Goal: Information Seeking & Learning: Learn about a topic

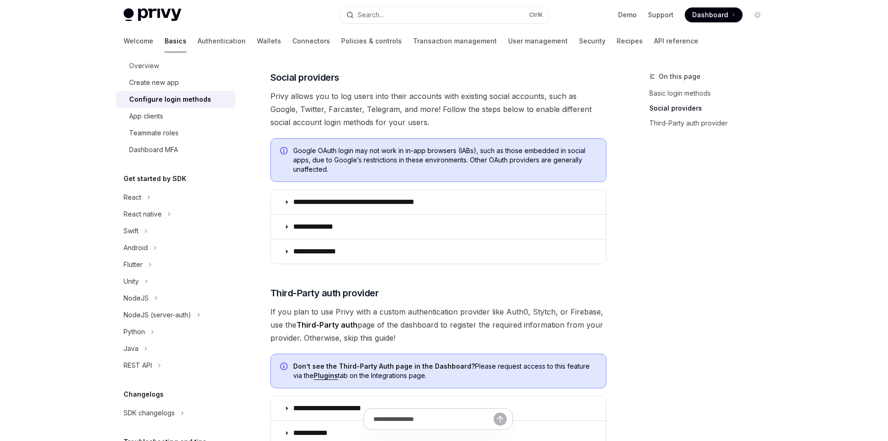
scroll to position [125, 0]
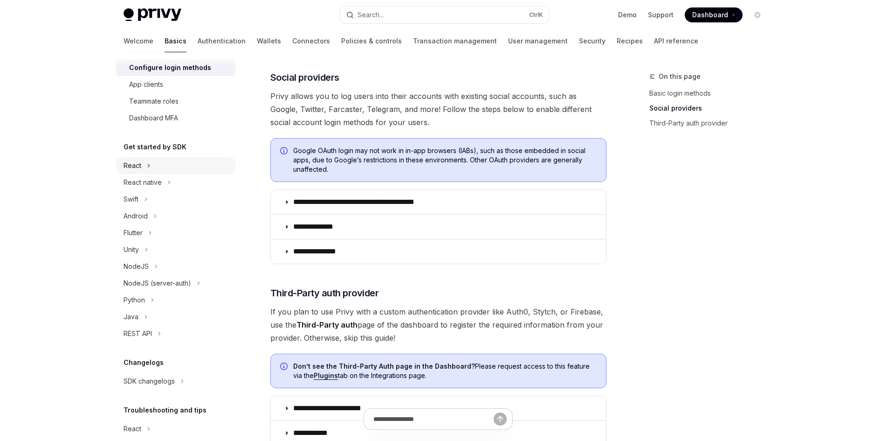
click at [153, 165] on div "React" at bounding box center [175, 165] width 119 height 17
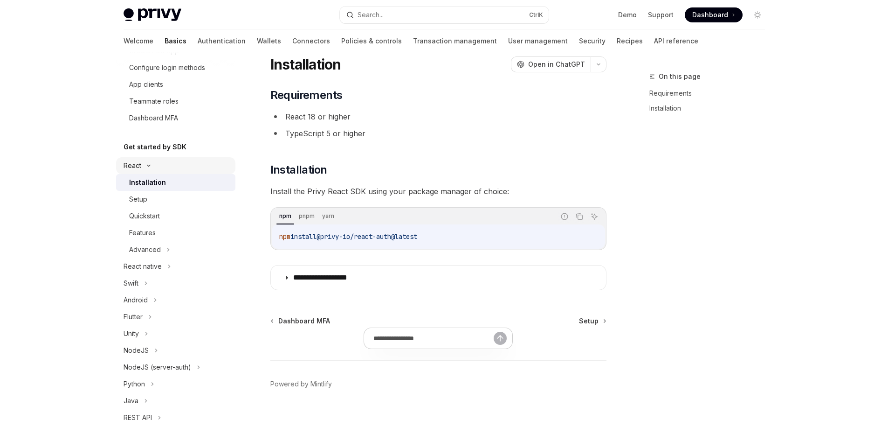
scroll to position [30, 0]
click at [167, 250] on icon at bounding box center [168, 249] width 4 height 11
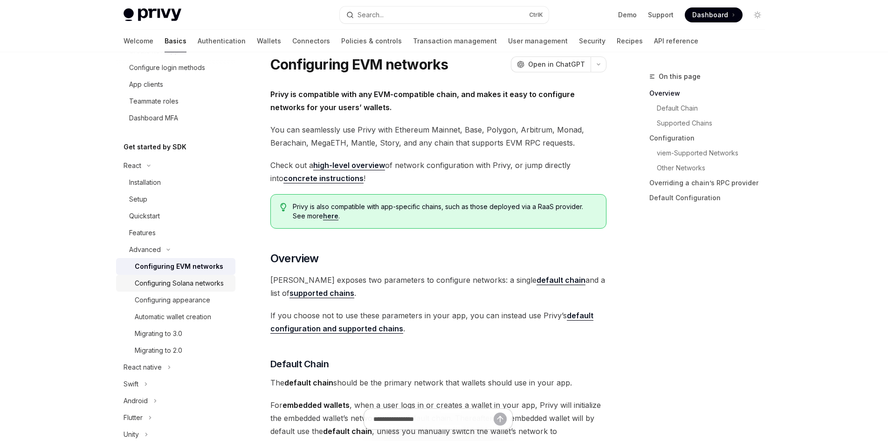
click at [173, 284] on div "Configuring Solana networks" at bounding box center [179, 282] width 89 height 11
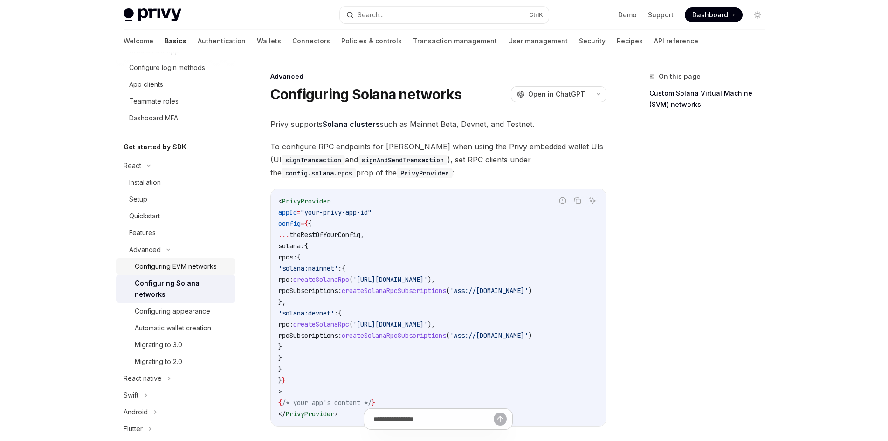
click at [196, 269] on div "Configuring EVM networks" at bounding box center [176, 266] width 82 height 11
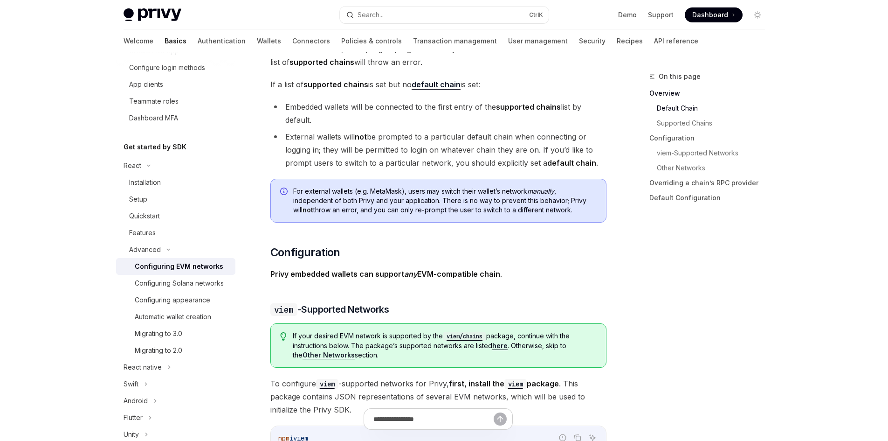
scroll to position [746, 0]
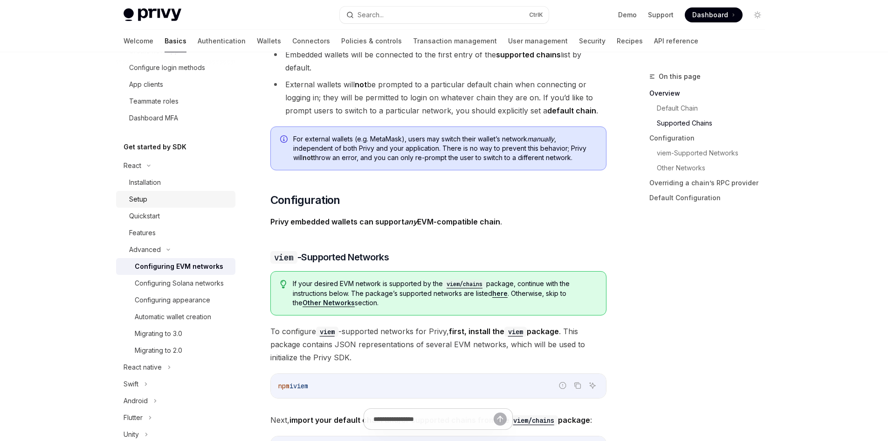
click at [171, 204] on div "Setup" at bounding box center [179, 199] width 101 height 11
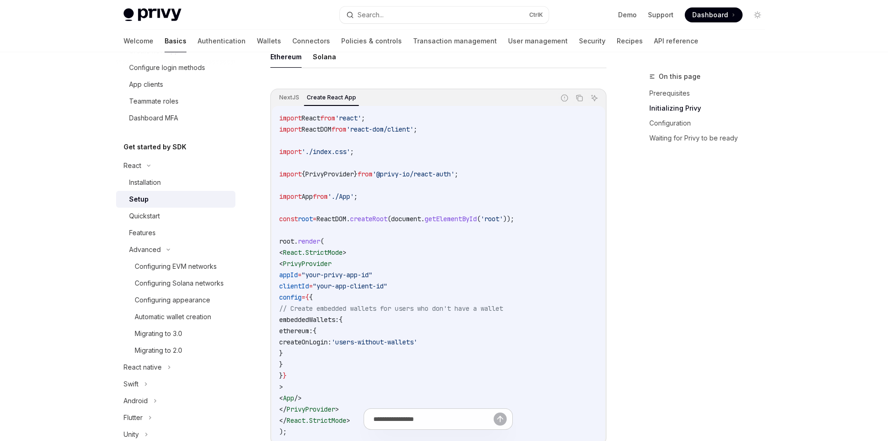
scroll to position [311, 0]
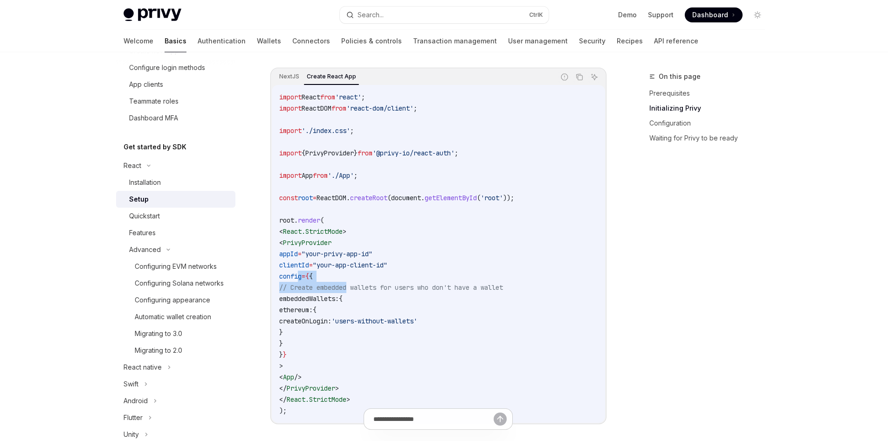
drag, startPoint x: 299, startPoint y: 278, endPoint x: 352, endPoint y: 287, distance: 53.0
click at [352, 287] on code "import React from 'react' ; import ReactDOM from 'react-dom/client' ; import '.…" at bounding box center [438, 253] width 319 height 325
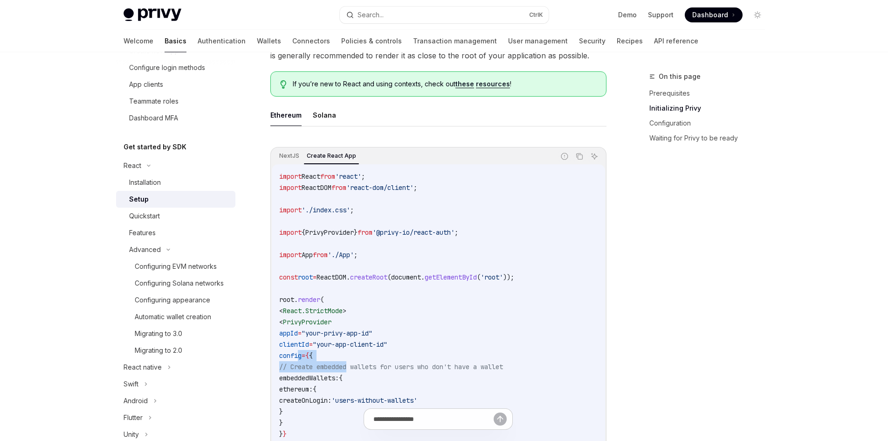
scroll to position [125, 0]
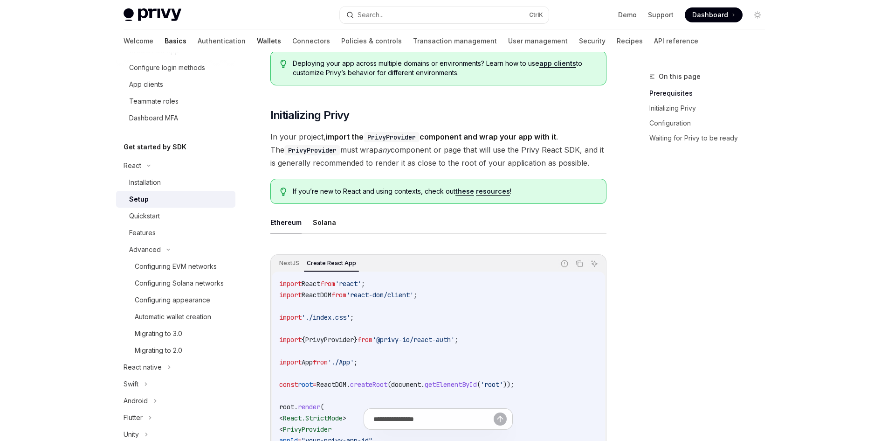
click at [257, 39] on link "Wallets" at bounding box center [269, 41] width 24 height 22
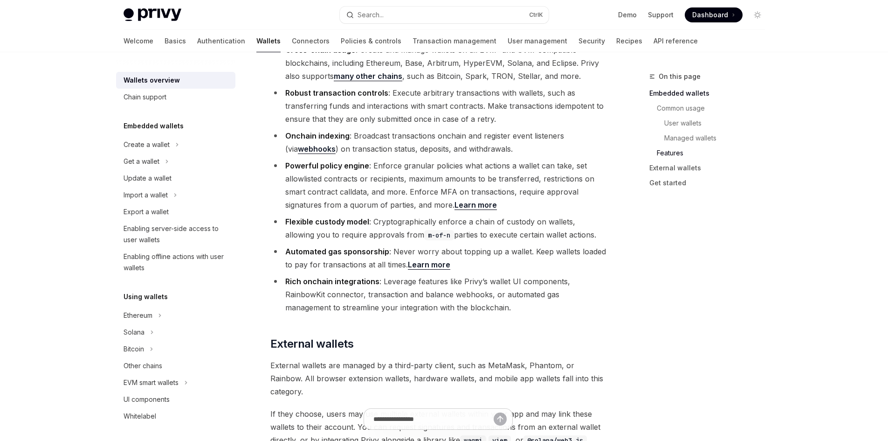
scroll to position [1117, 0]
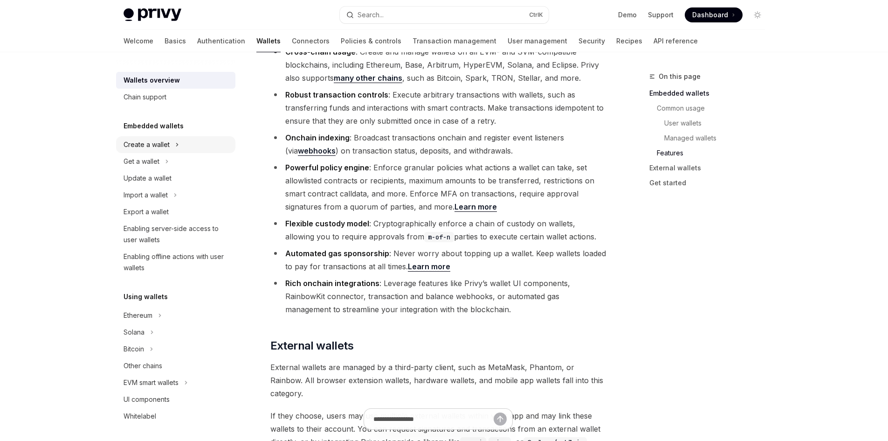
click at [175, 146] on icon at bounding box center [177, 144] width 4 height 11
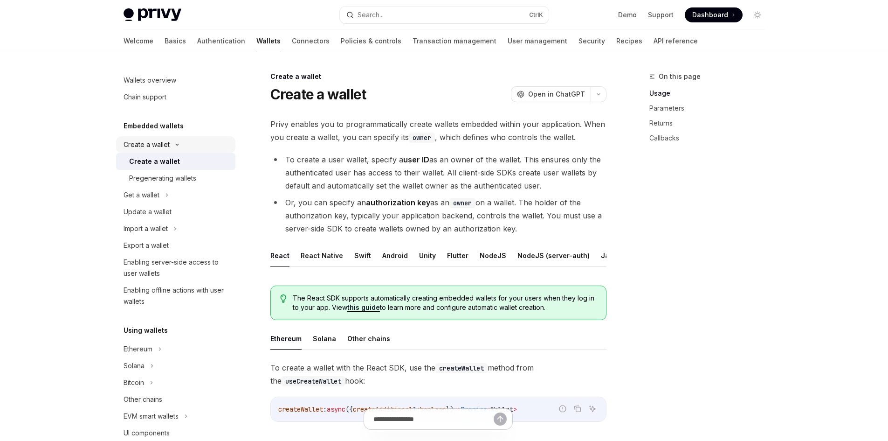
click at [175, 146] on icon at bounding box center [177, 145] width 11 height 4
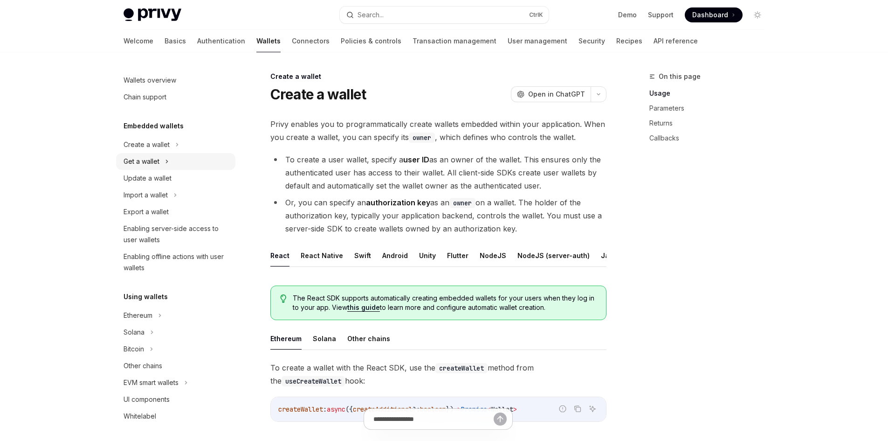
click at [174, 160] on div "Get a wallet" at bounding box center [175, 161] width 119 height 17
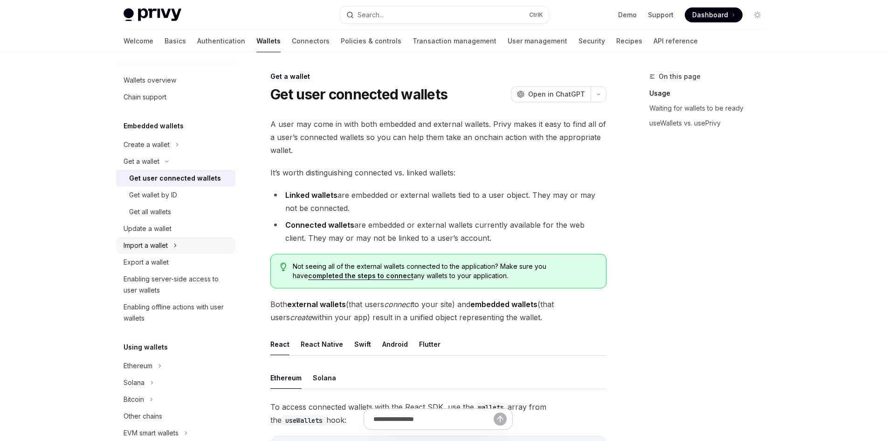
click at [186, 244] on div "Import a wallet" at bounding box center [175, 245] width 119 height 17
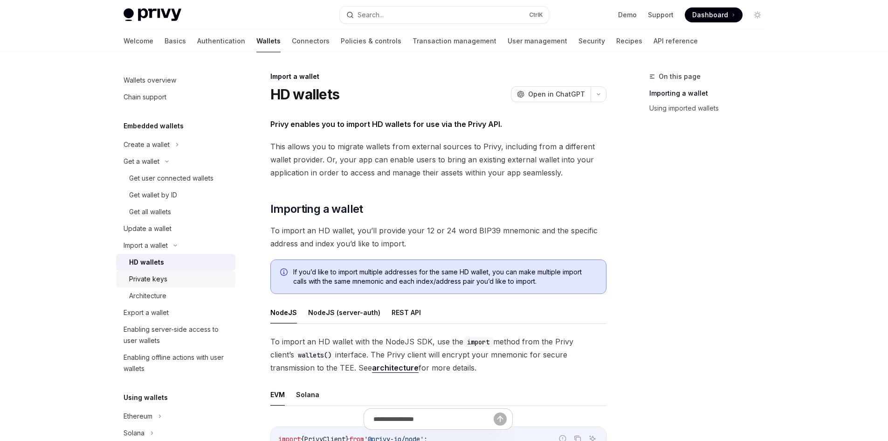
click at [153, 284] on link "Private keys" at bounding box center [175, 279] width 119 height 17
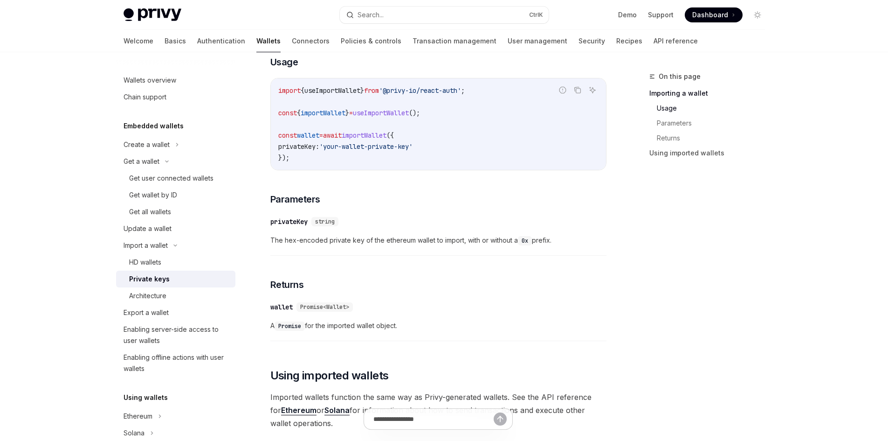
scroll to position [187, 0]
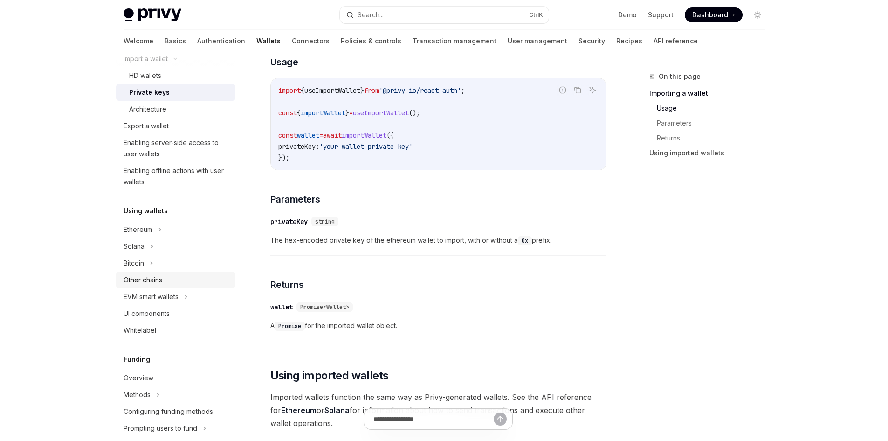
click at [192, 277] on div "Other chains" at bounding box center [177, 279] width 106 height 11
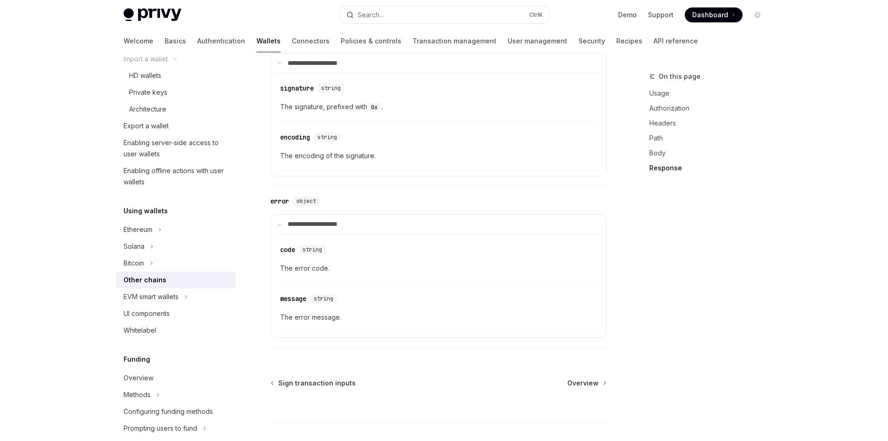
scroll to position [1127, 0]
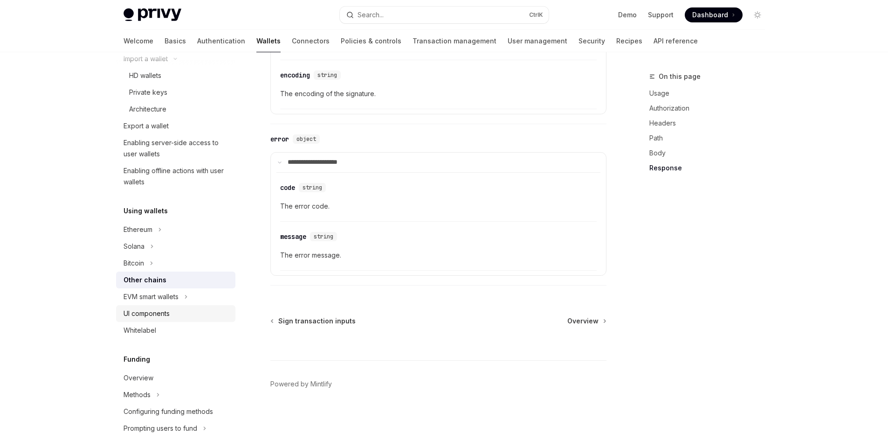
click at [161, 316] on div "UI components" at bounding box center [147, 313] width 46 height 11
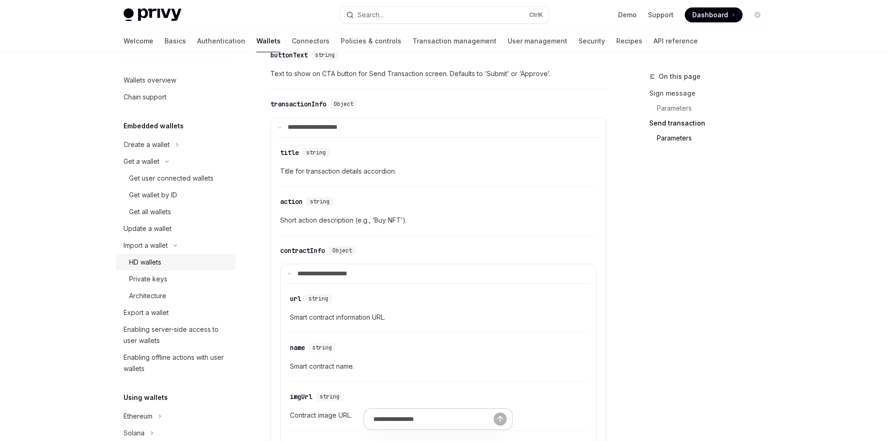
scroll to position [1181, 0]
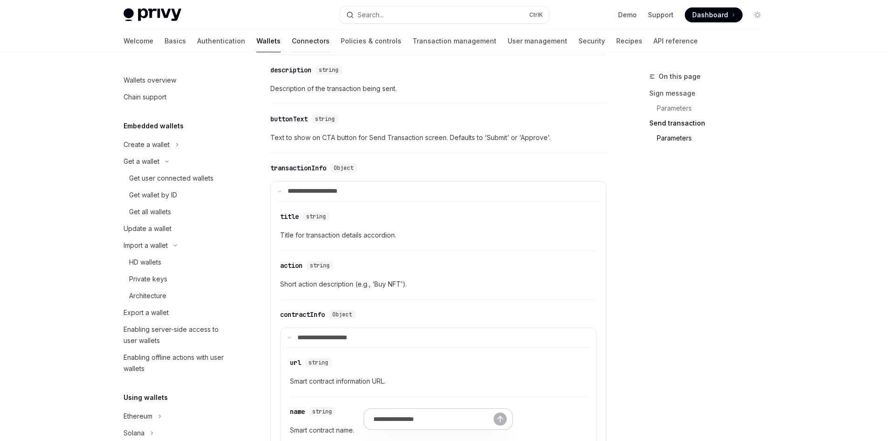
click at [292, 45] on link "Connectors" at bounding box center [311, 41] width 38 height 22
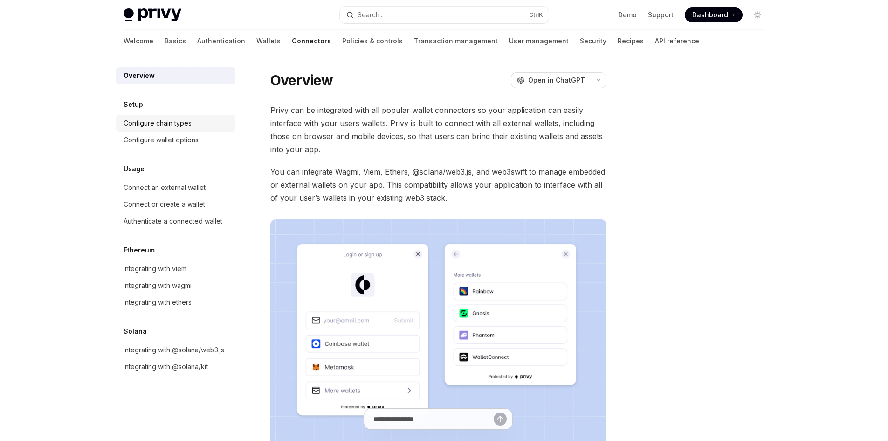
click at [151, 120] on div "Configure chain types" at bounding box center [158, 123] width 68 height 11
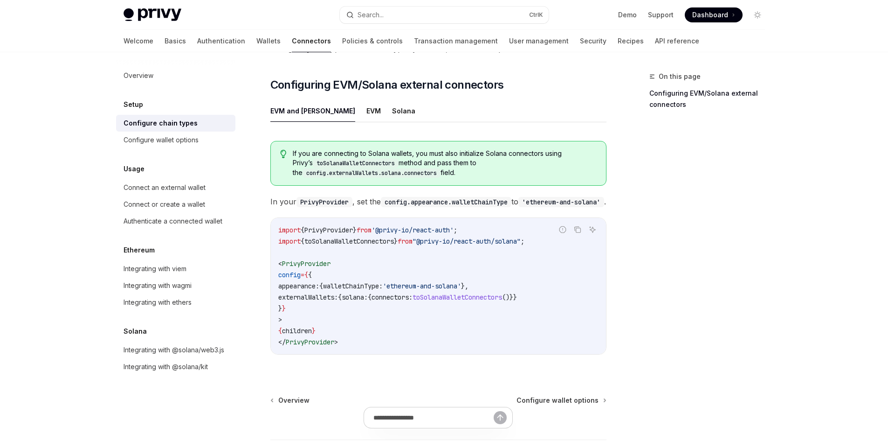
scroll to position [125, 0]
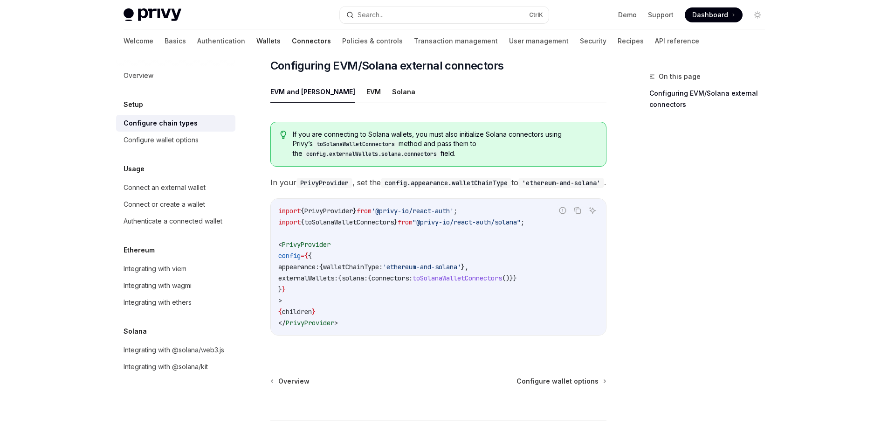
click at [257, 40] on link "Wallets" at bounding box center [269, 41] width 24 height 22
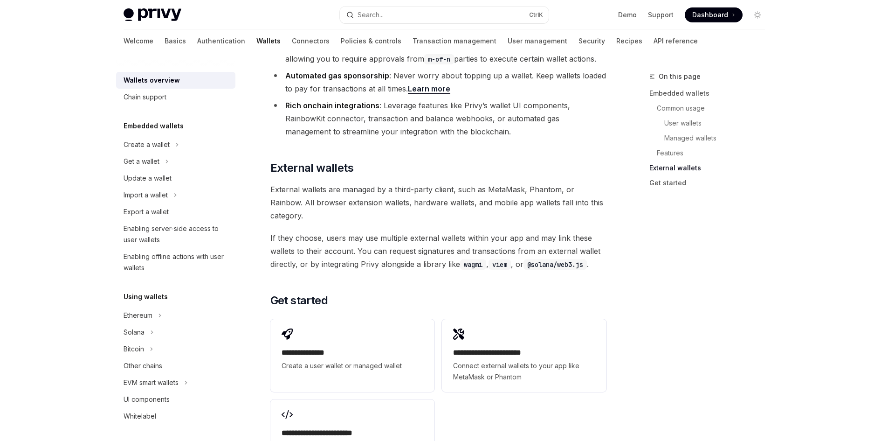
scroll to position [1428, 0]
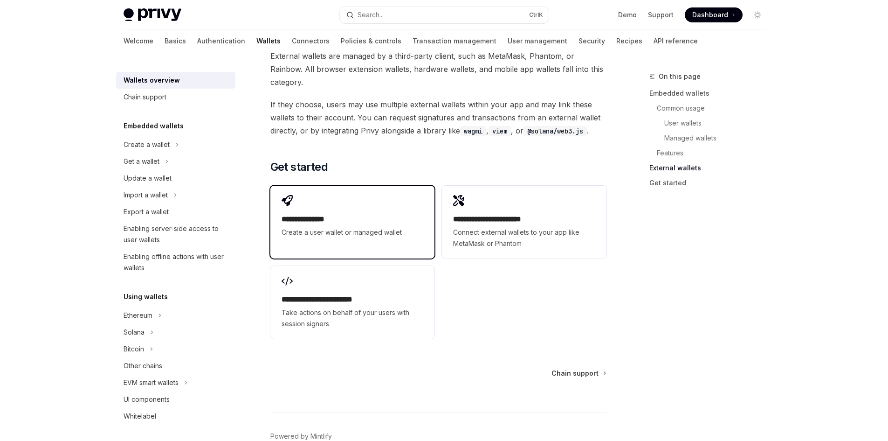
click at [330, 227] on span "Create a user wallet or managed wallet" at bounding box center [353, 232] width 142 height 11
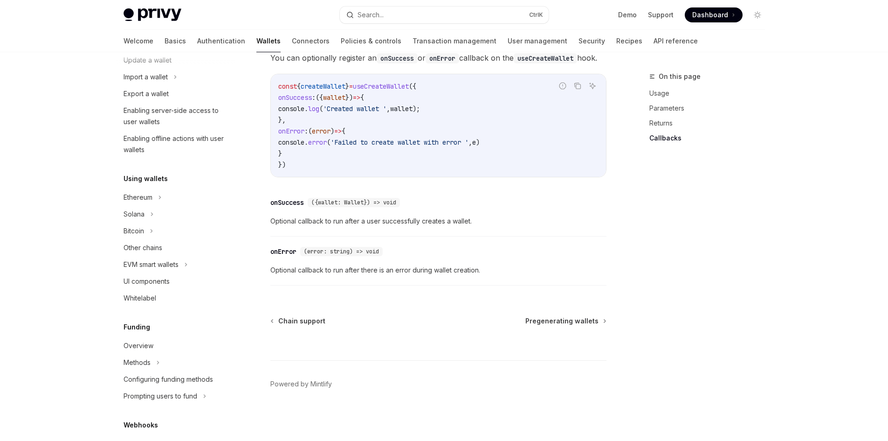
scroll to position [187, 0]
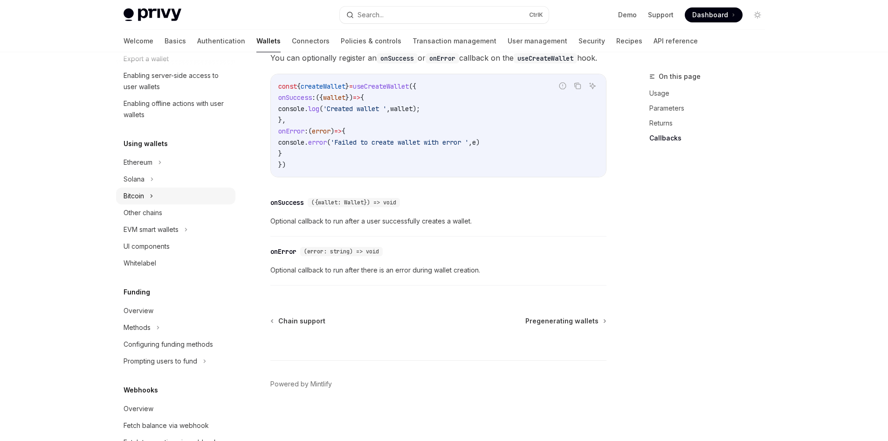
click at [158, 198] on div "Bitcoin" at bounding box center [175, 195] width 119 height 17
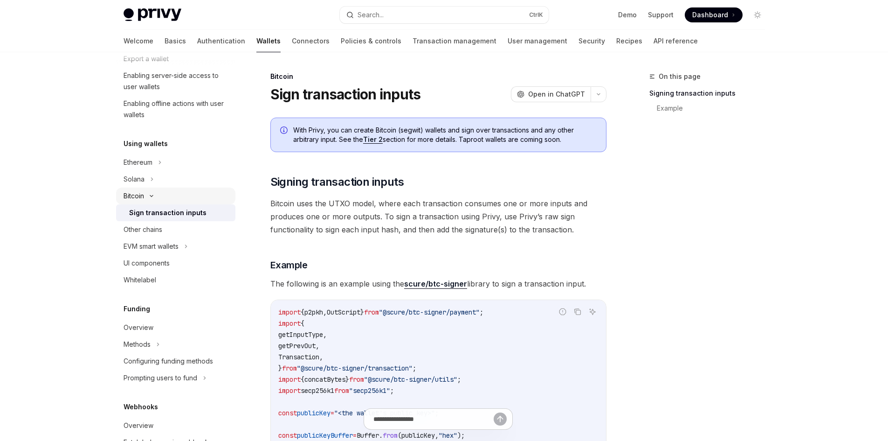
click at [158, 198] on div "Bitcoin" at bounding box center [175, 195] width 119 height 17
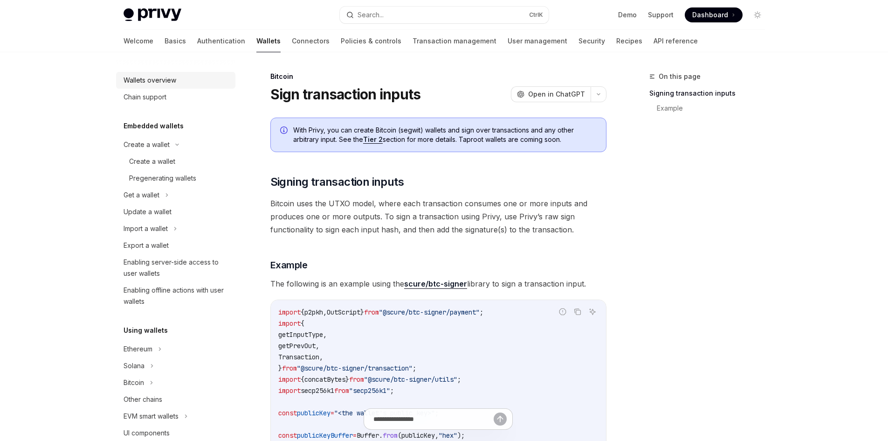
click at [194, 86] on link "Wallets overview" at bounding box center [175, 80] width 119 height 17
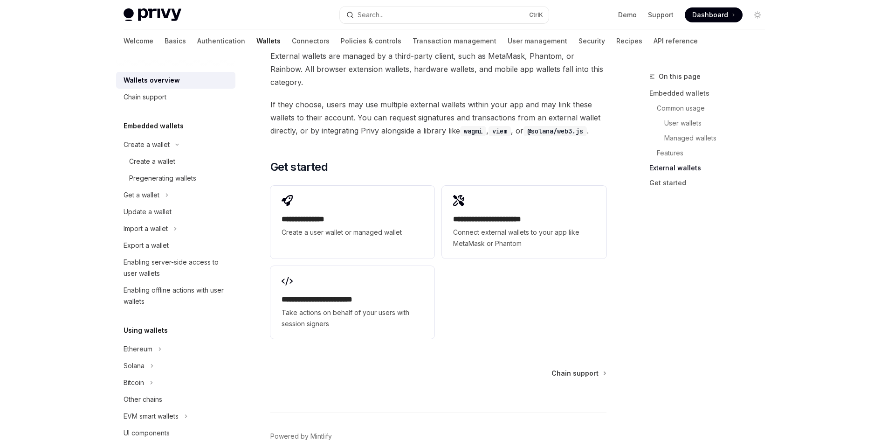
scroll to position [1117, 0]
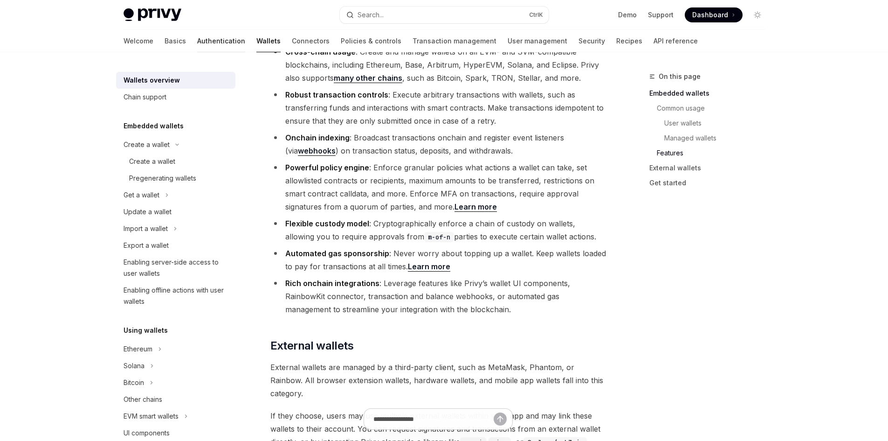
click at [197, 41] on link "Authentication" at bounding box center [221, 41] width 48 height 22
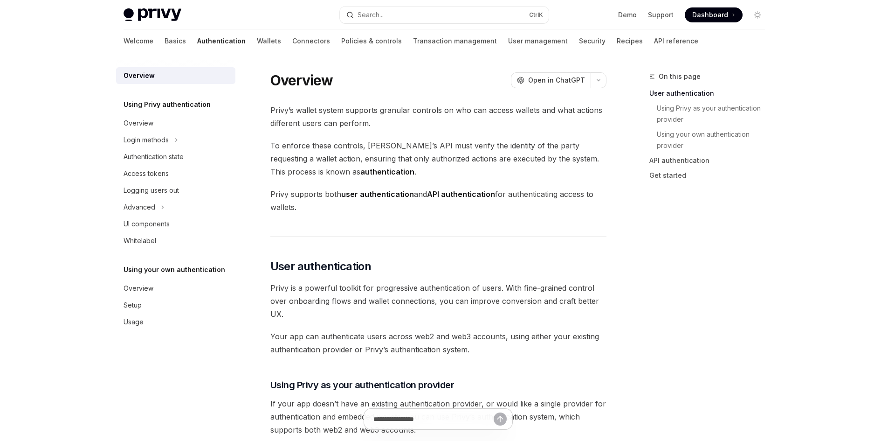
scroll to position [311, 0]
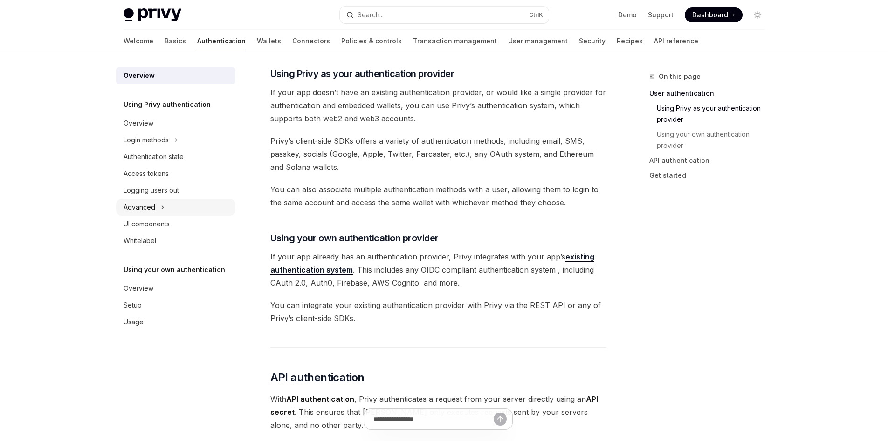
click at [168, 199] on div "Advanced" at bounding box center [175, 207] width 119 height 17
click at [177, 146] on div "Login methods" at bounding box center [175, 140] width 119 height 17
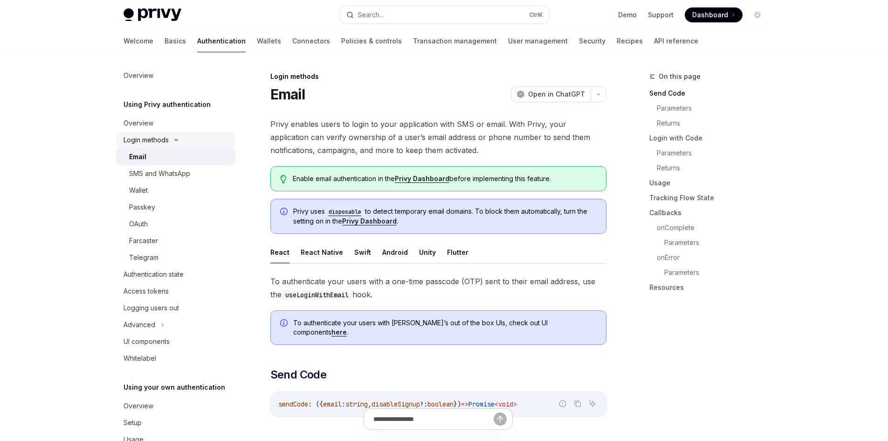
click at [173, 140] on icon at bounding box center [176, 140] width 11 height 4
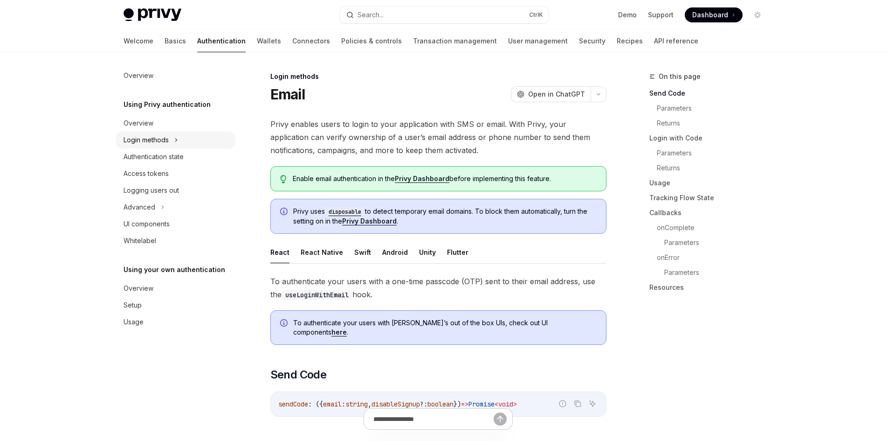
click at [171, 141] on div "Login methods" at bounding box center [175, 140] width 119 height 17
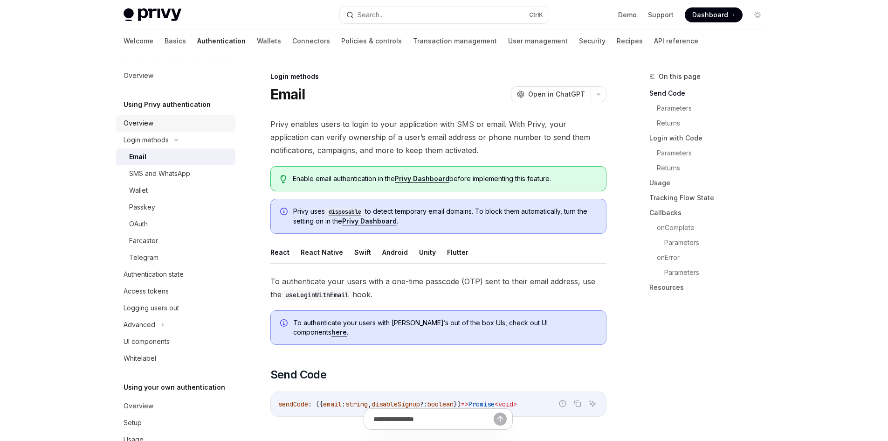
click at [151, 122] on div "Overview" at bounding box center [139, 123] width 30 height 11
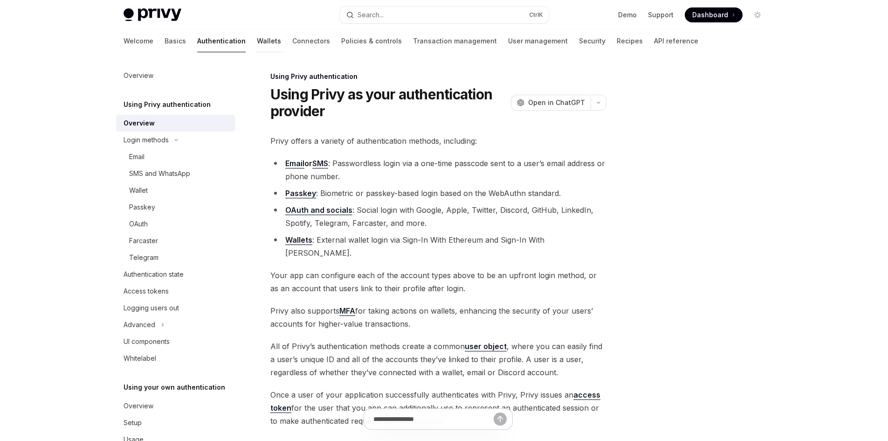
click at [257, 41] on link "Wallets" at bounding box center [269, 41] width 24 height 22
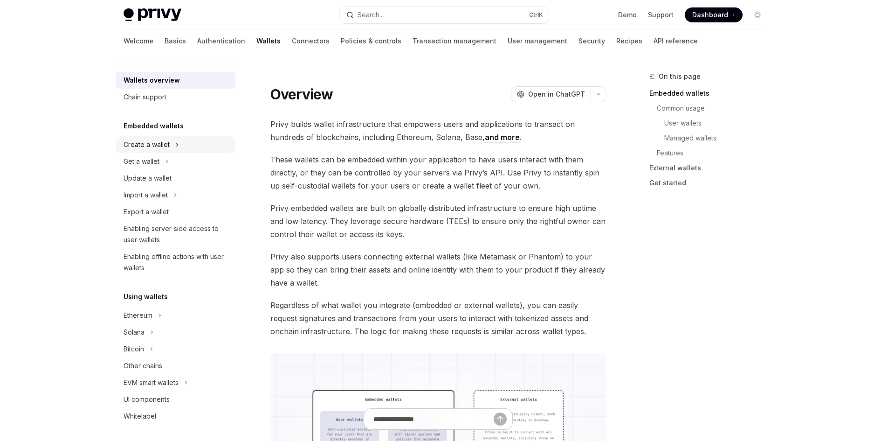
click at [190, 144] on div "Create a wallet" at bounding box center [175, 144] width 119 height 17
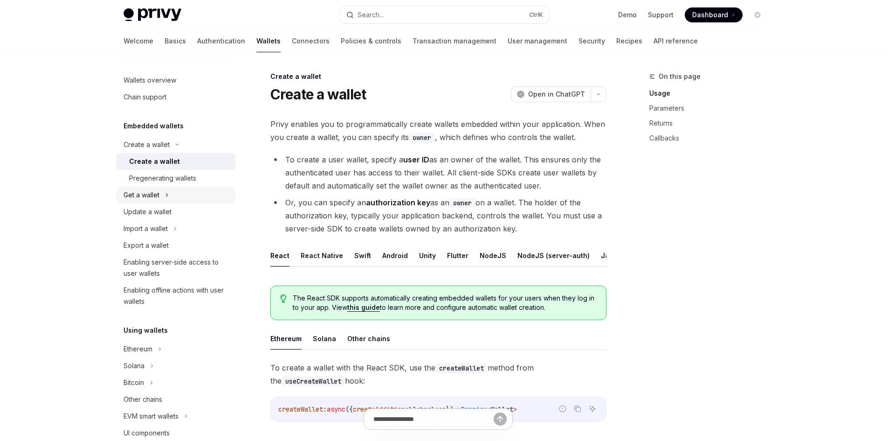
click at [180, 190] on div "Get a wallet" at bounding box center [175, 195] width 119 height 17
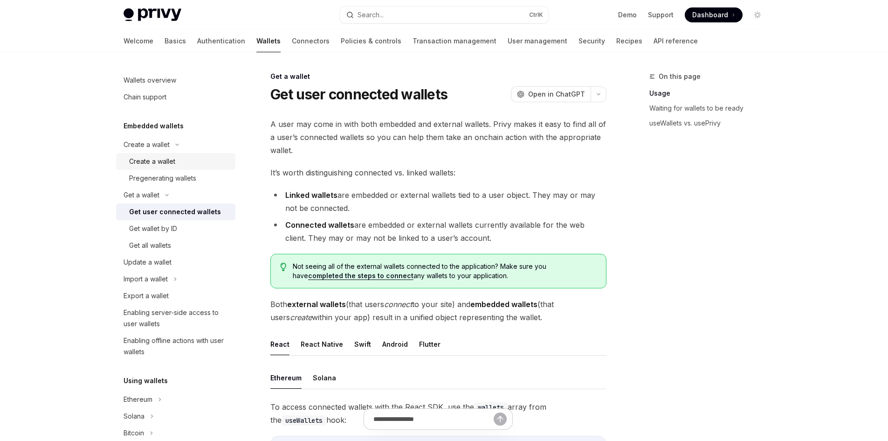
click at [180, 159] on div "Create a wallet" at bounding box center [179, 161] width 101 height 11
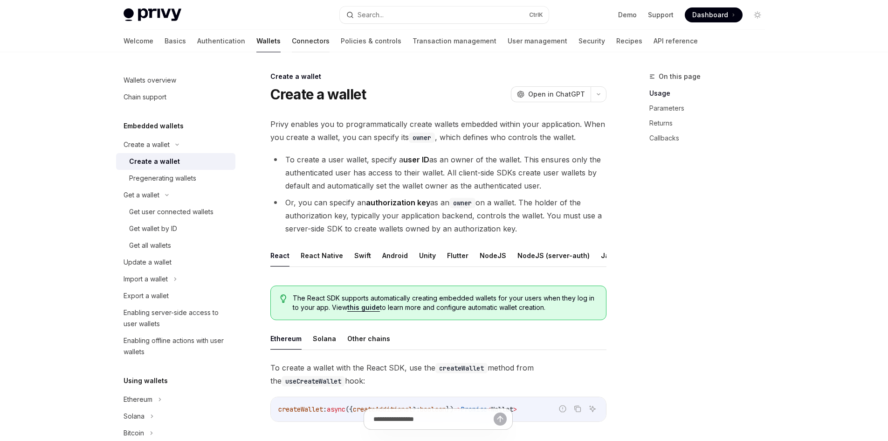
click at [292, 41] on link "Connectors" at bounding box center [311, 41] width 38 height 22
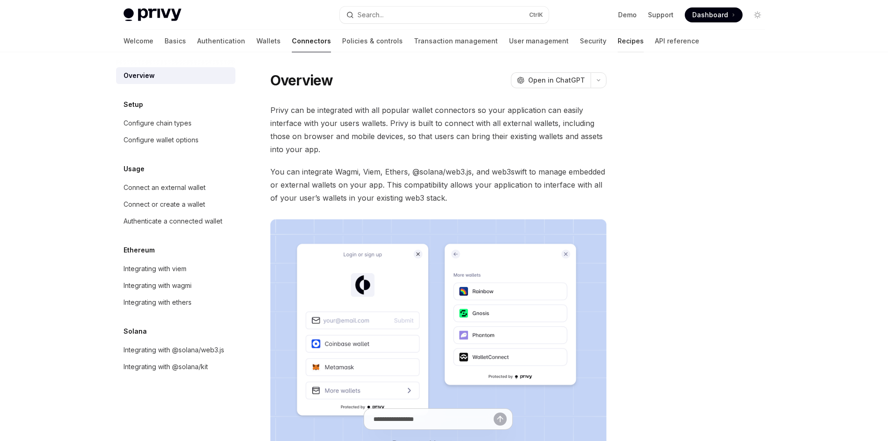
click at [618, 42] on link "Recipes" at bounding box center [631, 41] width 26 height 22
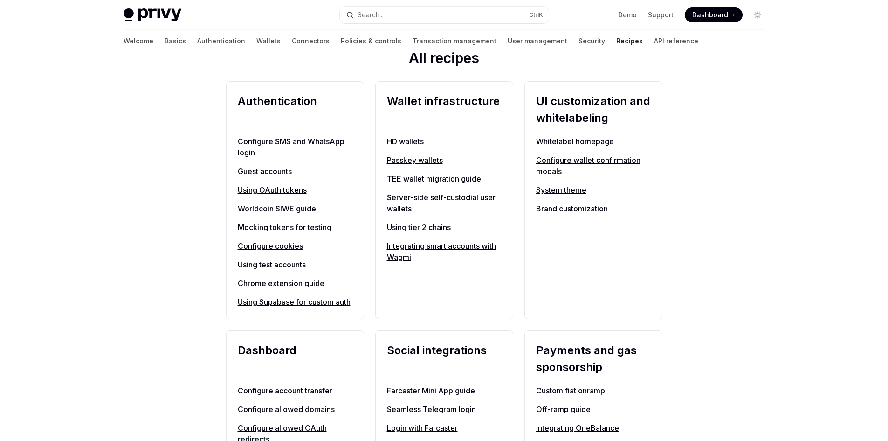
scroll to position [311, 0]
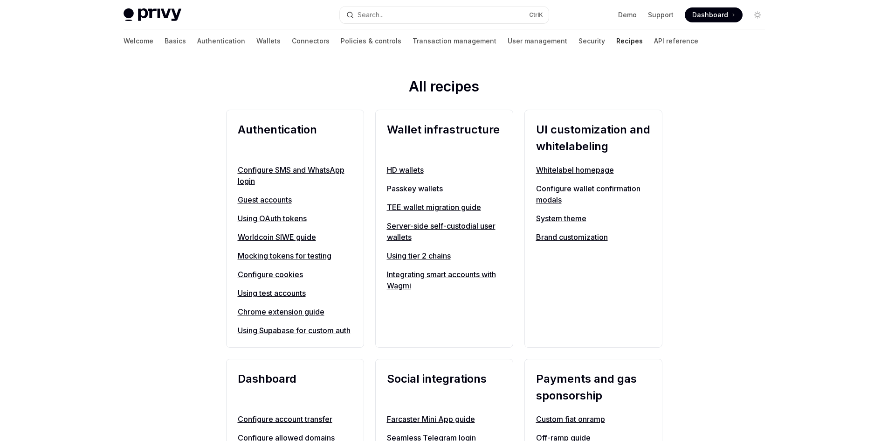
click at [428, 256] on link "Using tier 2 chains" at bounding box center [444, 255] width 115 height 11
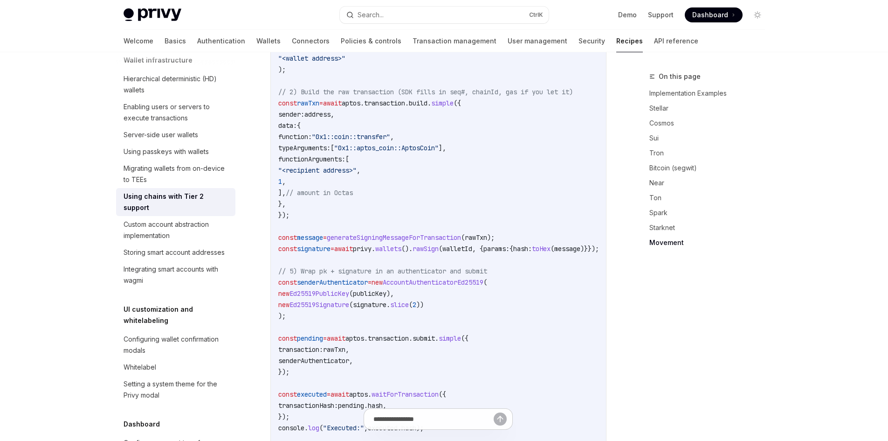
scroll to position [1805, 0]
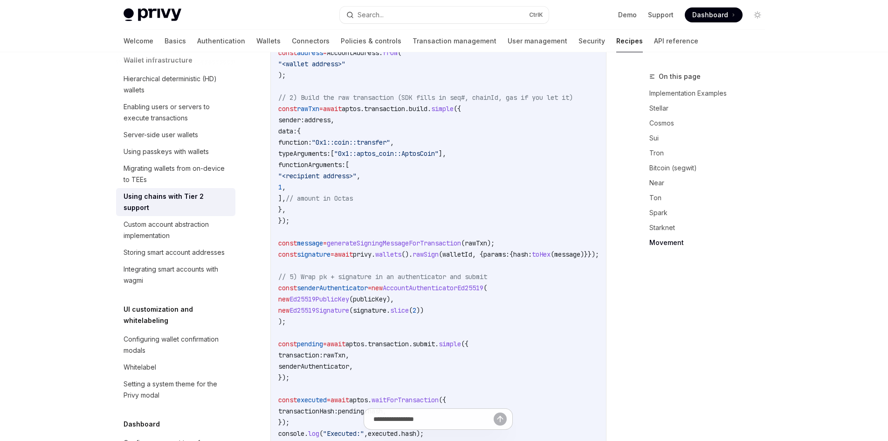
click at [243, 119] on div "Overview Authentication Enable SMS and WhatsApp login Guest accounts Use tokens…" at bounding box center [183, 246] width 134 height 388
click at [713, 12] on span "Dashboard" at bounding box center [711, 14] width 36 height 9
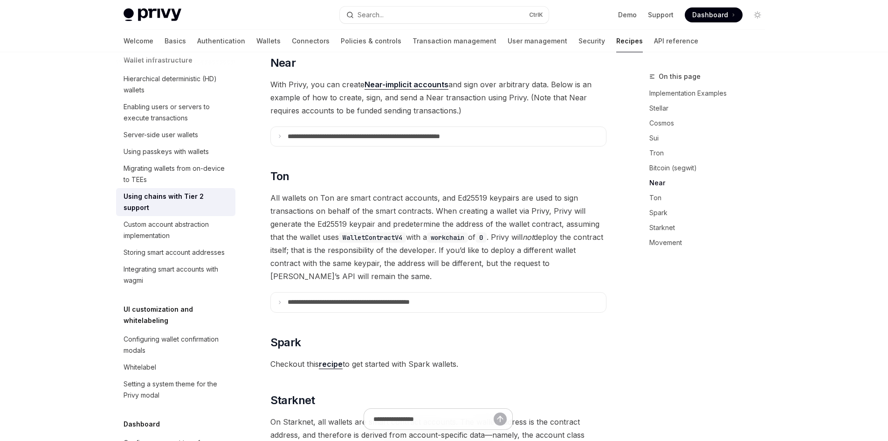
scroll to position [872, 0]
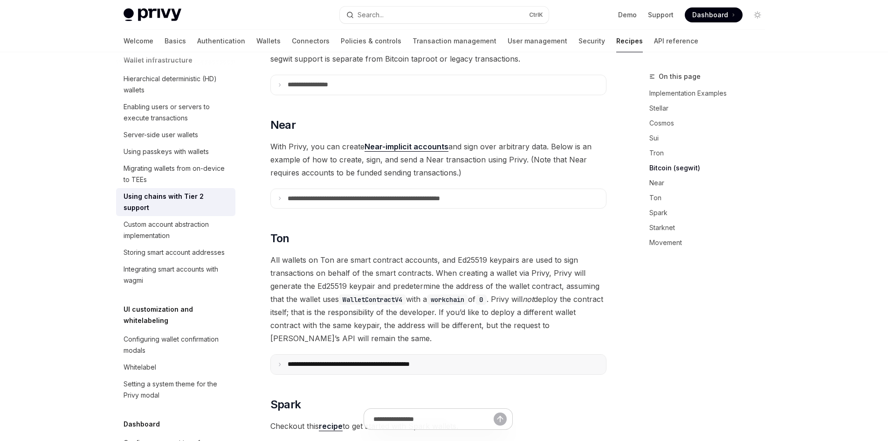
click at [318, 360] on p "**********" at bounding box center [371, 364] width 166 height 8
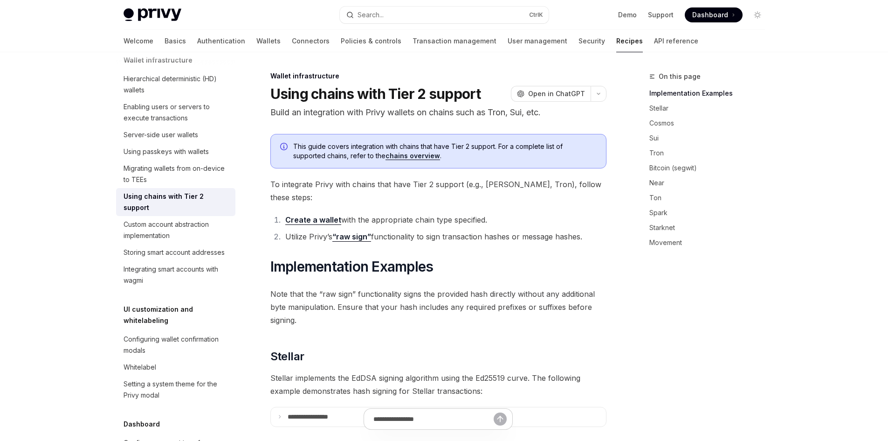
scroll to position [0, 0]
click at [314, 215] on link "Create a wallet" at bounding box center [313, 220] width 56 height 10
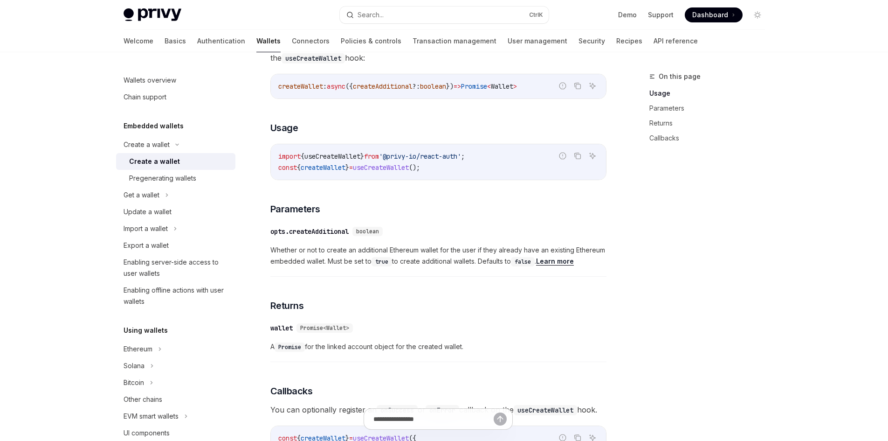
scroll to position [321, 0]
click at [169, 182] on div "Pregenerating wallets" at bounding box center [162, 178] width 67 height 11
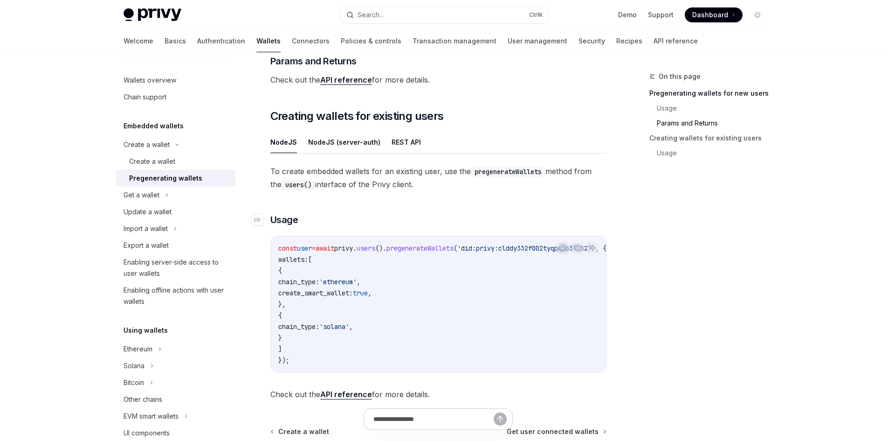
scroll to position [435, 0]
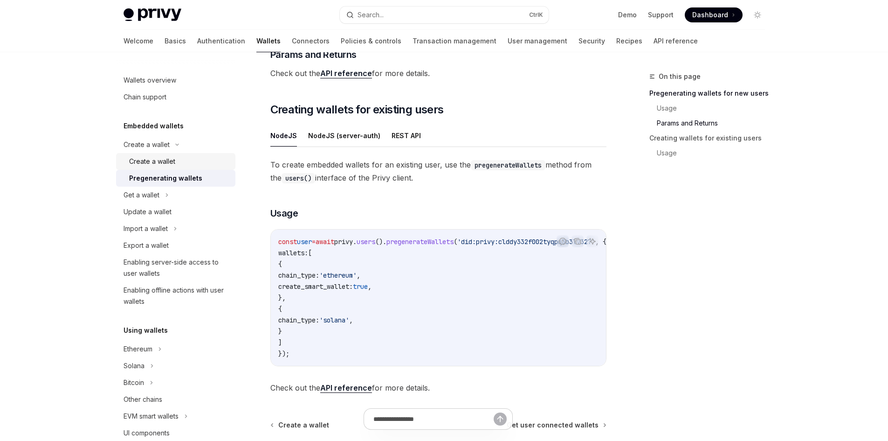
click at [177, 163] on div "Create a wallet" at bounding box center [179, 161] width 101 height 11
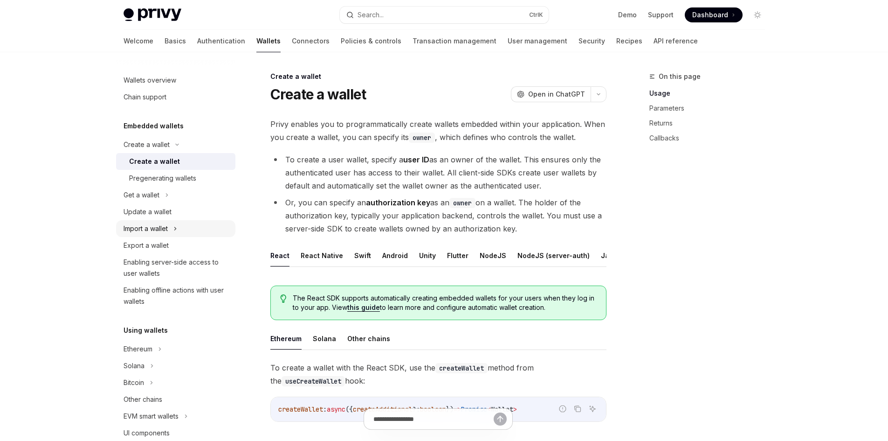
click at [166, 224] on div "Import a wallet" at bounding box center [146, 228] width 44 height 11
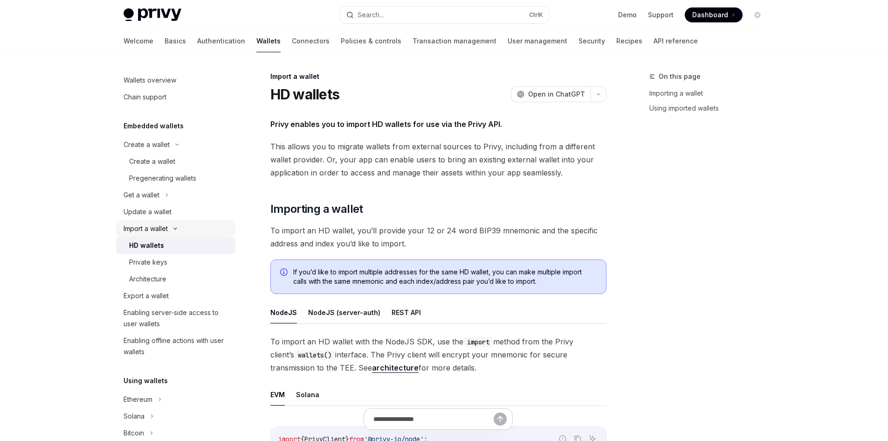
type textarea "*"
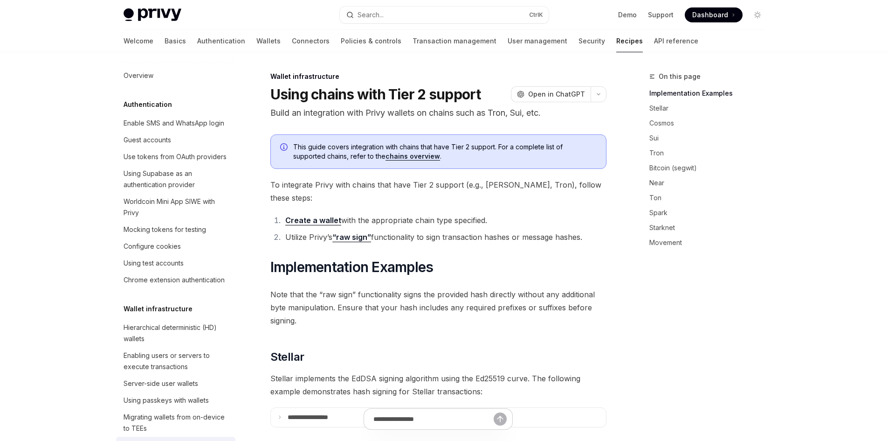
scroll to position [238, 0]
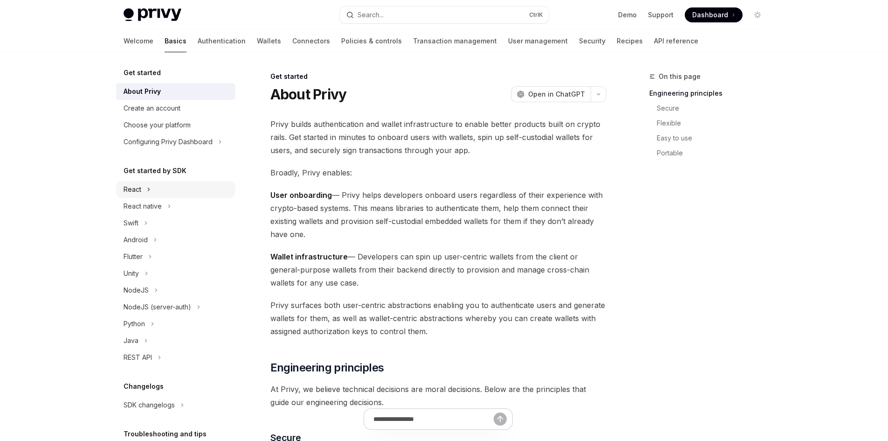
click at [142, 187] on div "React" at bounding box center [175, 189] width 119 height 17
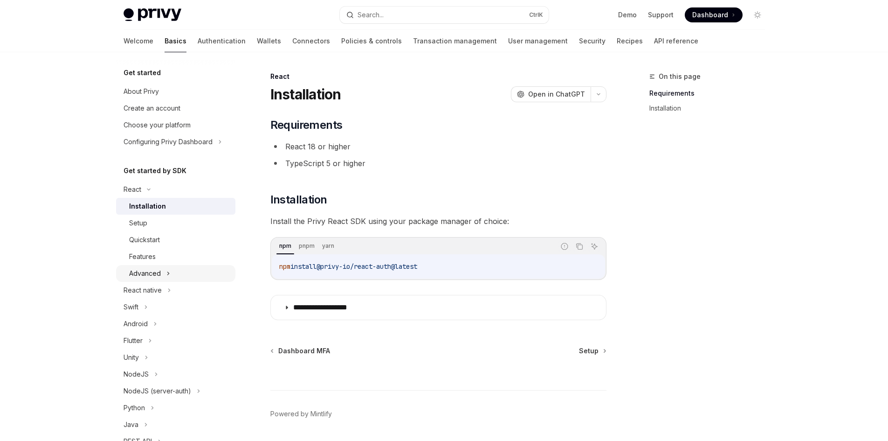
click at [163, 272] on div "Advanced" at bounding box center [175, 273] width 119 height 17
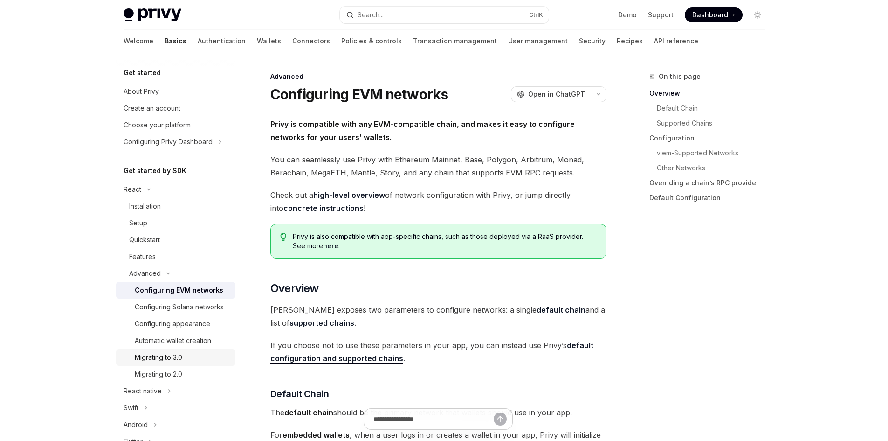
click at [172, 363] on div "Migrating to 3.0" at bounding box center [159, 357] width 48 height 11
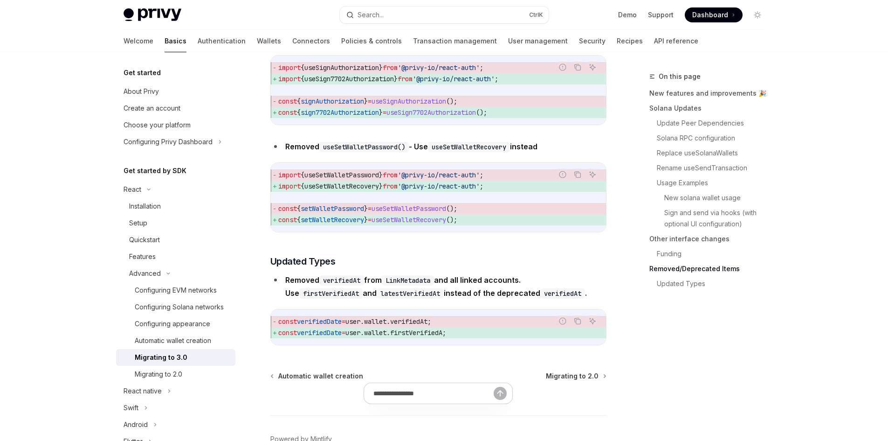
scroll to position [4135, 0]
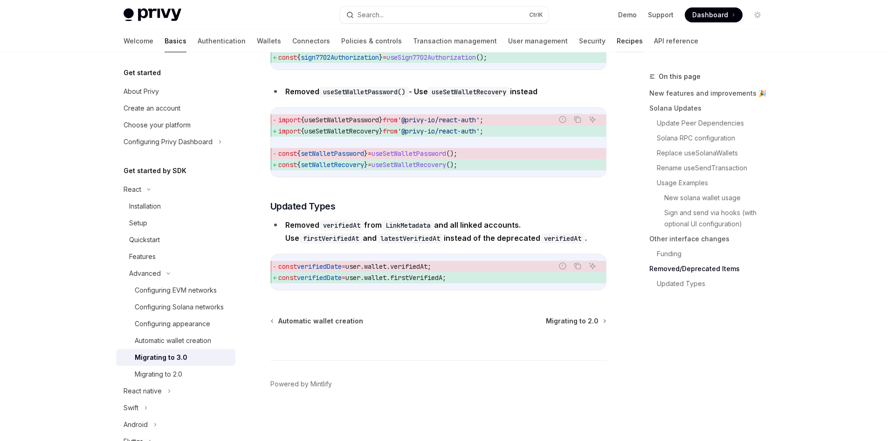
click at [617, 41] on link "Recipes" at bounding box center [630, 41] width 26 height 22
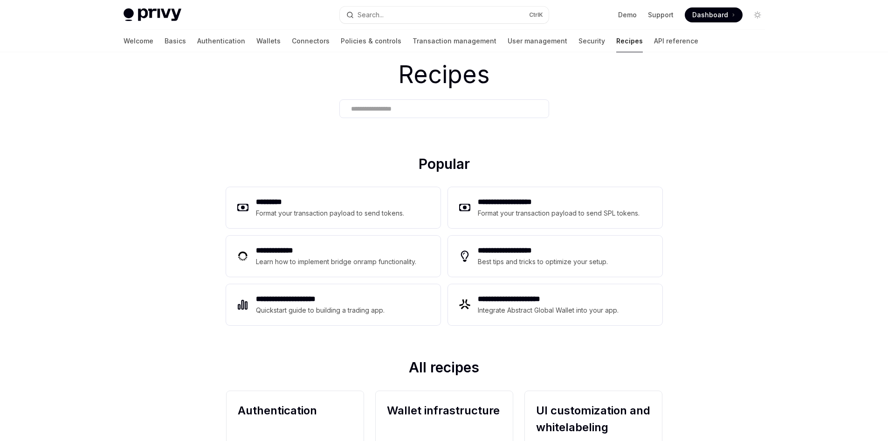
scroll to position [30, 0]
click at [165, 42] on link "Basics" at bounding box center [175, 41] width 21 height 22
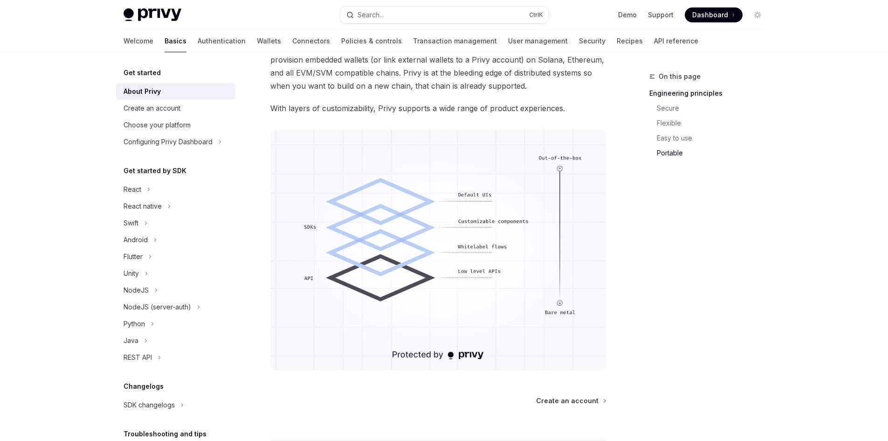
scroll to position [791, 0]
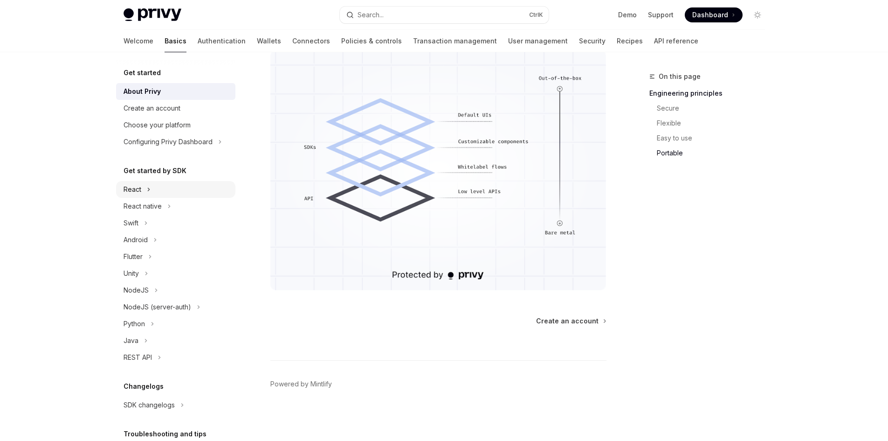
click at [168, 194] on div "React" at bounding box center [175, 189] width 119 height 17
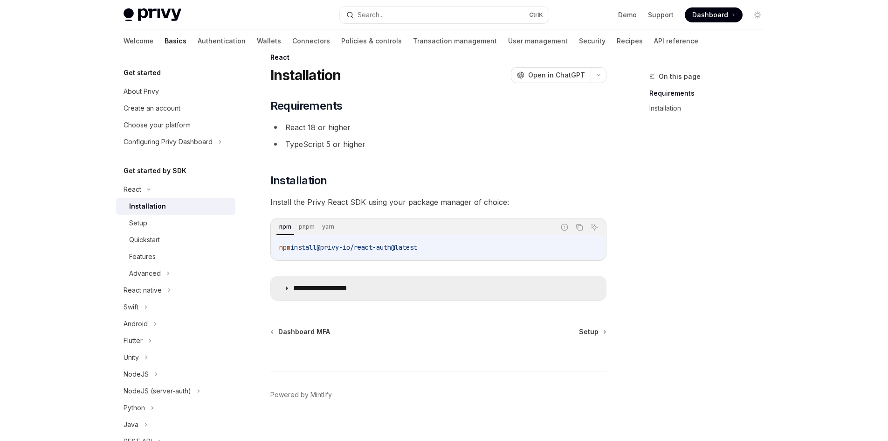
scroll to position [30, 0]
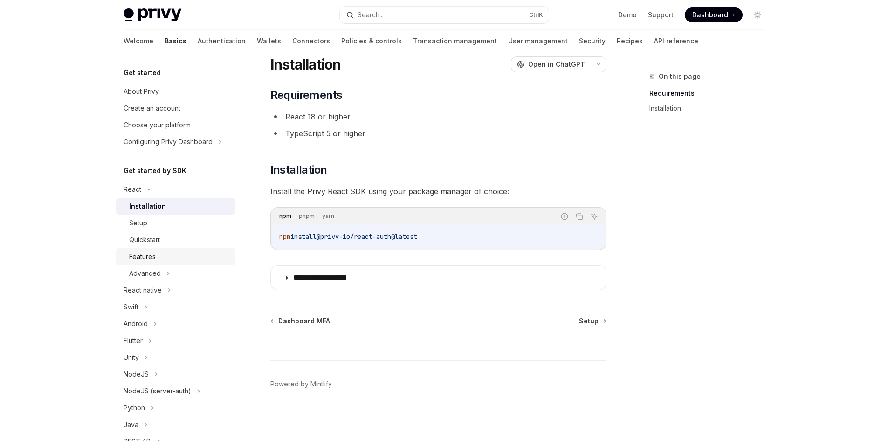
click at [170, 260] on div "Features" at bounding box center [179, 256] width 101 height 11
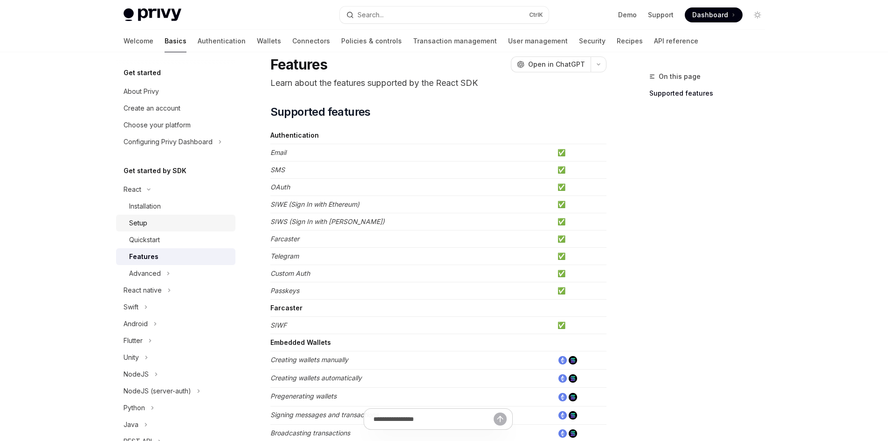
click at [173, 226] on div "Setup" at bounding box center [179, 222] width 101 height 11
type textarea "*"
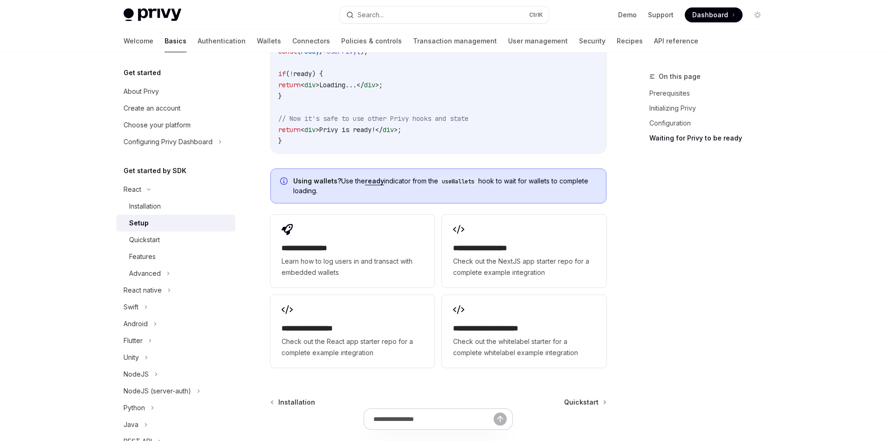
scroll to position [1255, 0]
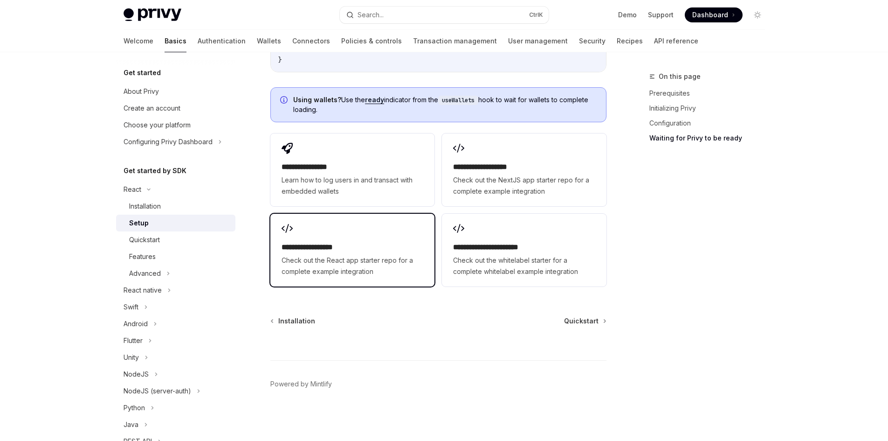
click at [352, 257] on span "Check out the React app starter repo for a complete example integration" at bounding box center [353, 266] width 142 height 22
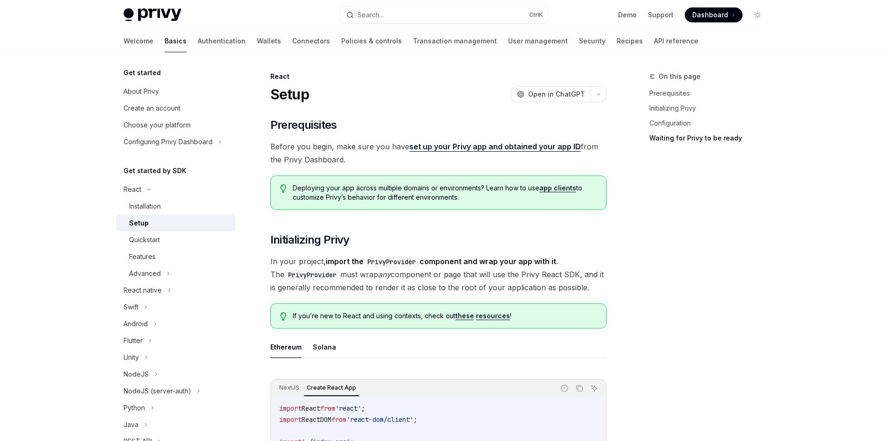
scroll to position [1255, 0]
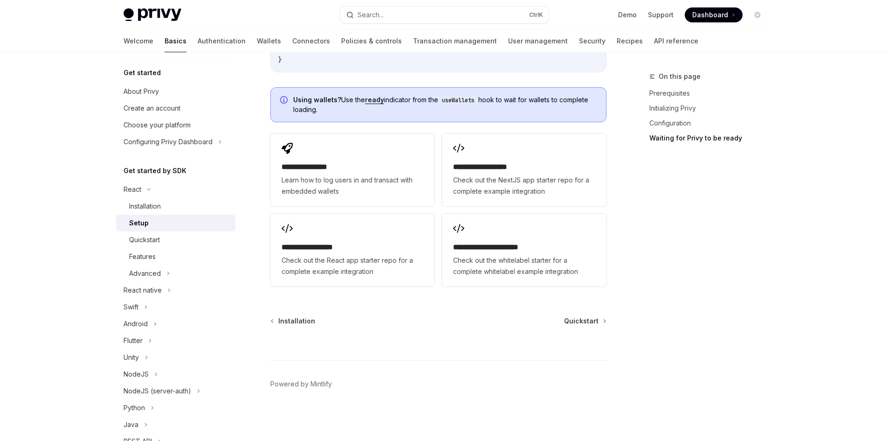
type textarea "*"
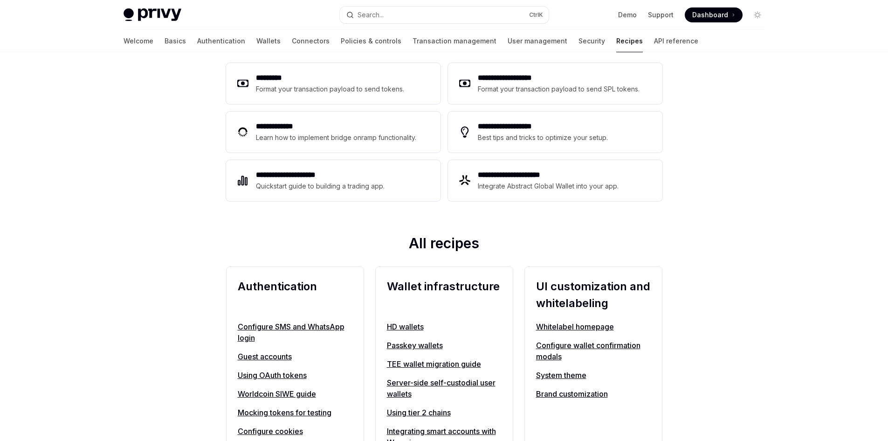
scroll to position [92, 0]
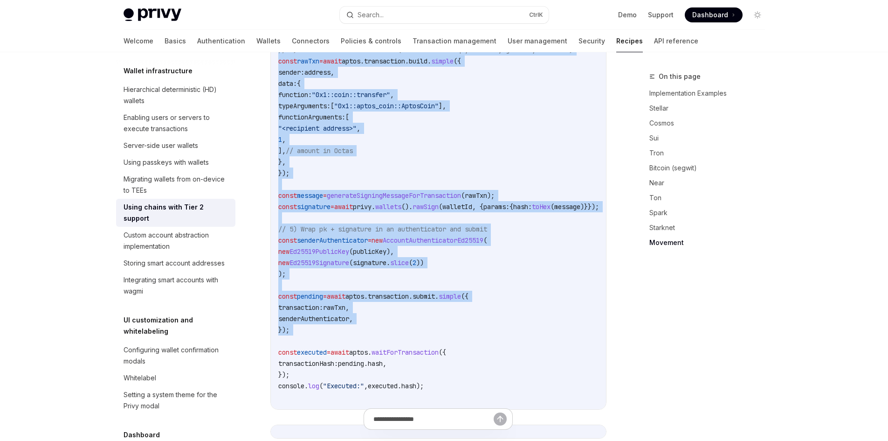
scroll to position [1892, 0]
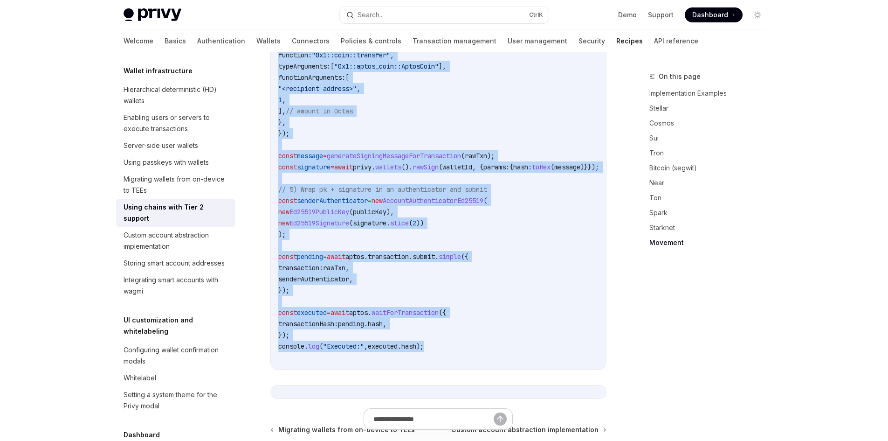
click at [158, 252] on div "Custom account abstraction implementation" at bounding box center [177, 240] width 106 height 22
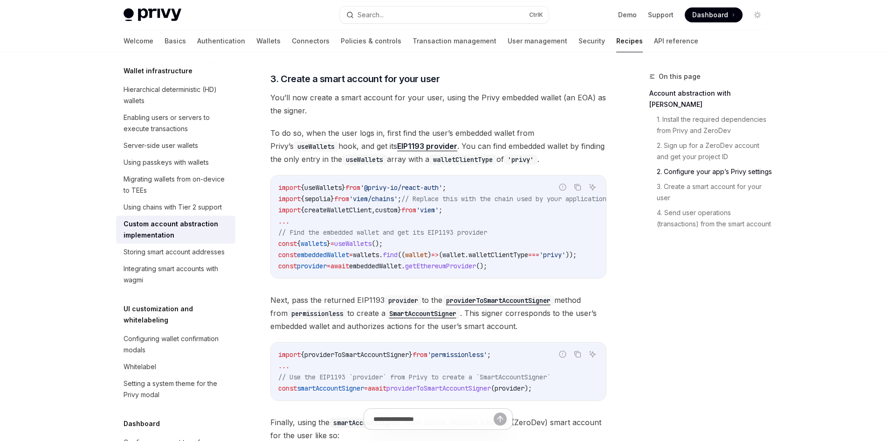
scroll to position [995, 0]
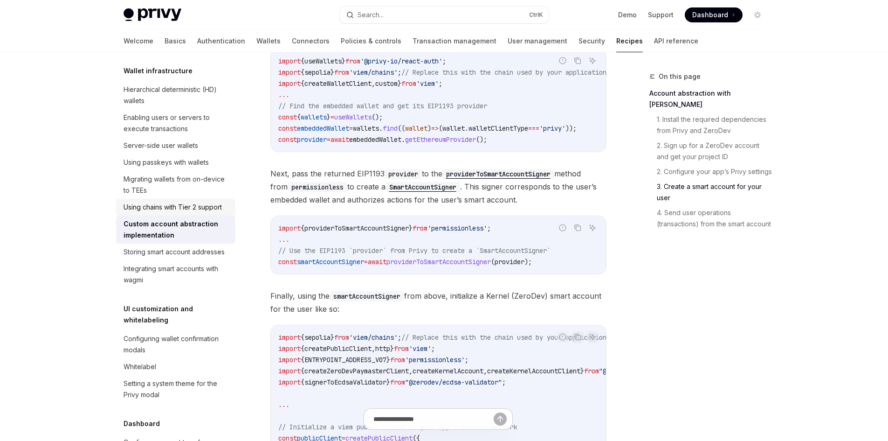
click at [168, 213] on div "Using chains with Tier 2 support" at bounding box center [173, 206] width 98 height 11
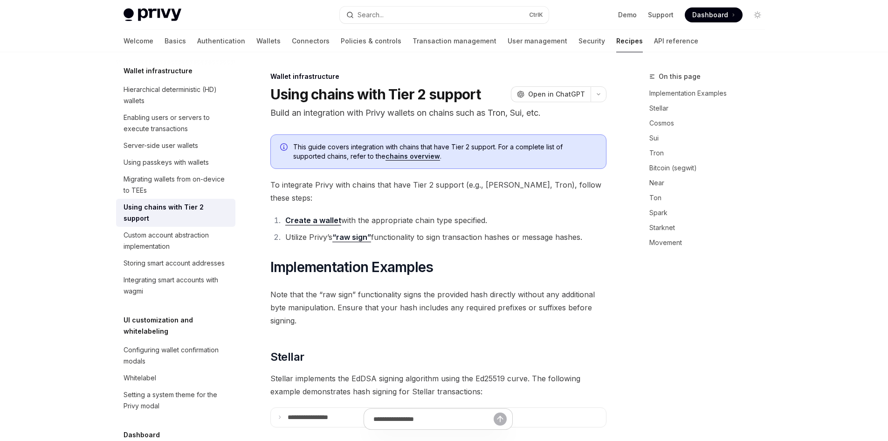
type textarea "*"
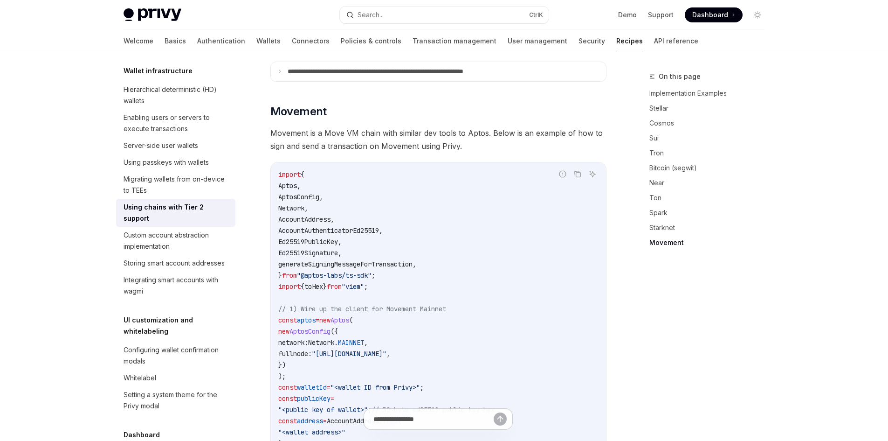
scroll to position [1430, 0]
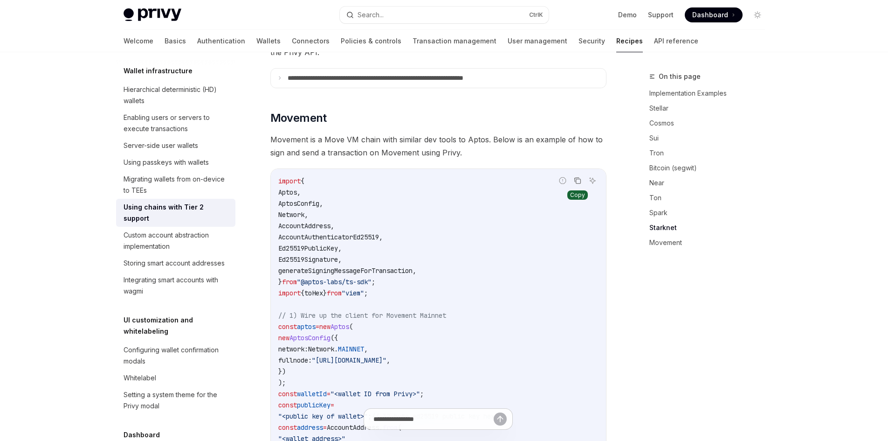
click at [578, 179] on icon "Copy the contents from the code block" at bounding box center [578, 181] width 5 height 5
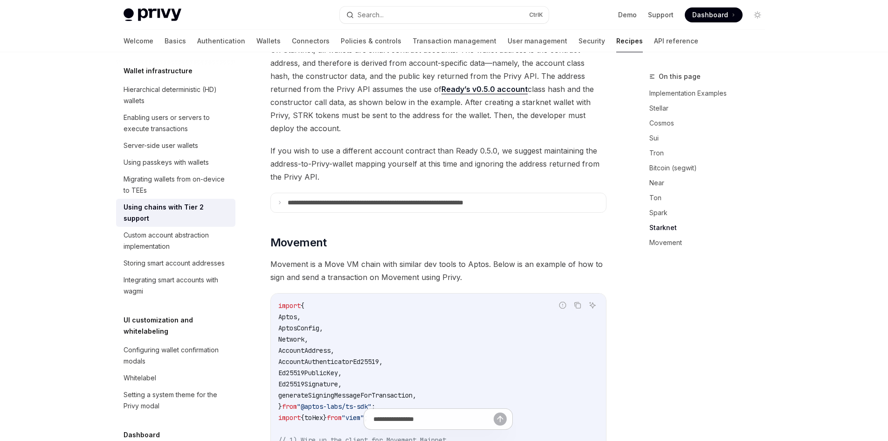
drag, startPoint x: 278, startPoint y: 224, endPoint x: 342, endPoint y: 333, distance: 126.6
drag, startPoint x: 272, startPoint y: 229, endPoint x: 284, endPoint y: 249, distance: 23.0
click at [274, 235] on span "Movement" at bounding box center [299, 242] width 56 height 15
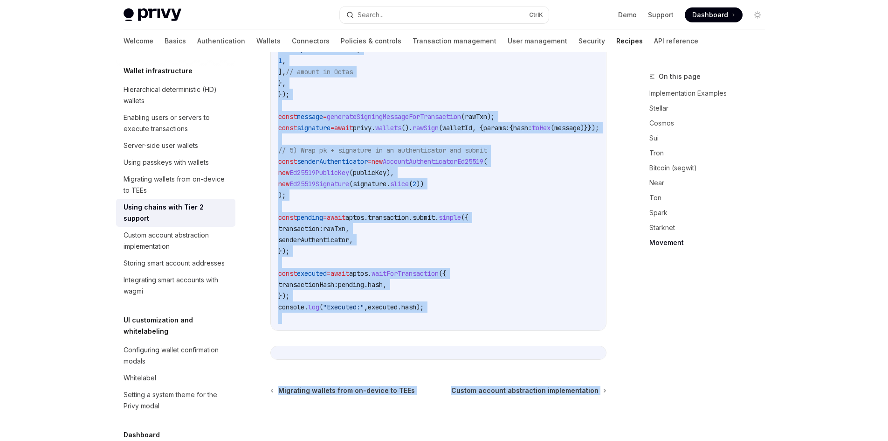
scroll to position [1965, 0]
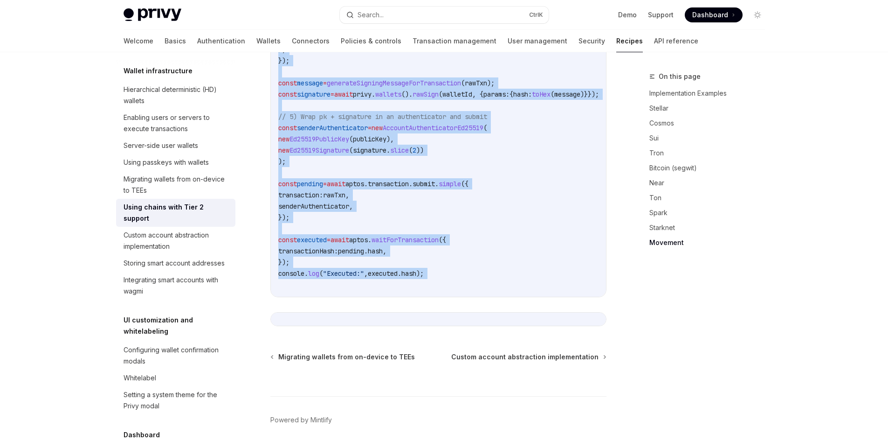
drag, startPoint x: 274, startPoint y: 71, endPoint x: 441, endPoint y: 281, distance: 268.5
copy div "Movement Movement is a Move VM chain with similar dev tools to Aptos. Below is …"
